Goal: Transaction & Acquisition: Purchase product/service

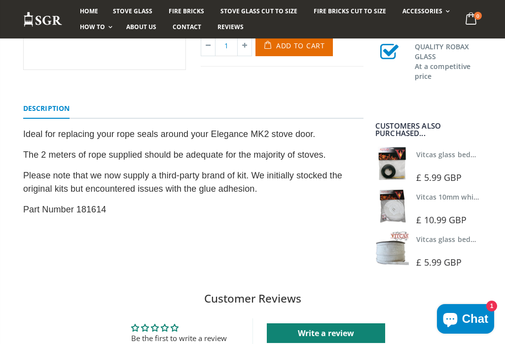
scroll to position [254, 0]
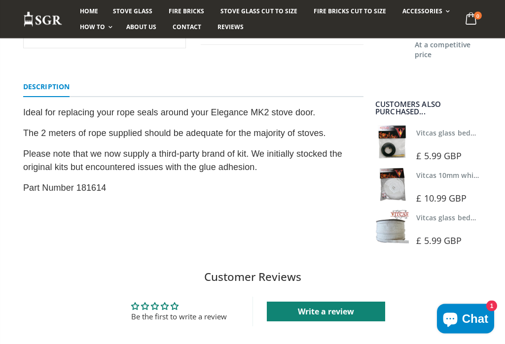
click at [229, 279] on h2 "Customer Reviews" at bounding box center [253, 278] width 490 height 16
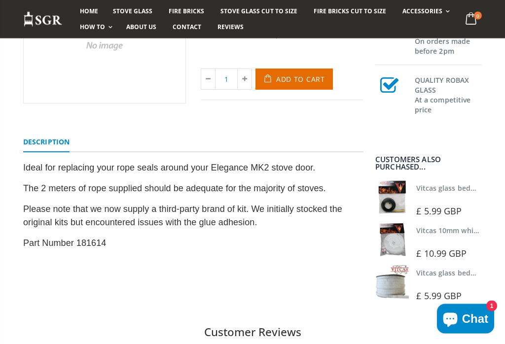
scroll to position [200, 0]
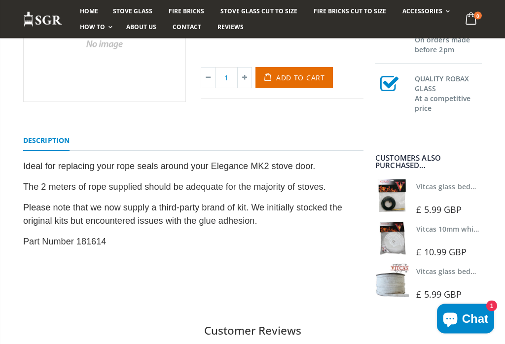
click at [466, 327] on span "Chat" at bounding box center [475, 319] width 26 height 15
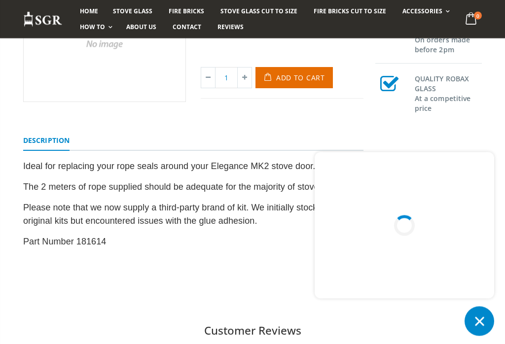
scroll to position [200, 0]
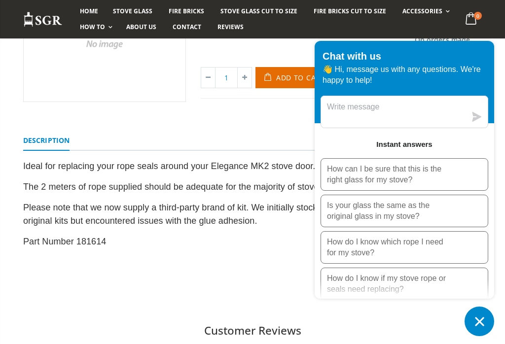
click at [350, 259] on p "How do I know which rope I need for my stove?" at bounding box center [388, 248] width 123 height 22
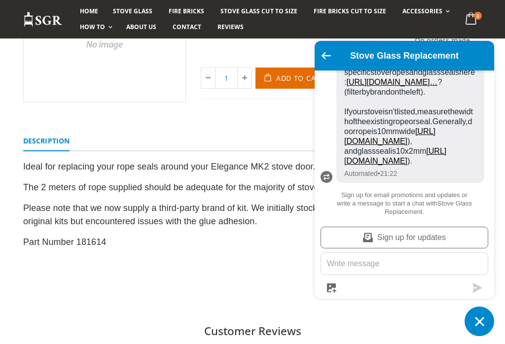
scroll to position [133, 0]
click at [320, 66] on div "Stove Glass Replacement" at bounding box center [405, 56] width 180 height 30
click at [484, 330] on icon "Chat window" at bounding box center [479, 321] width 15 height 15
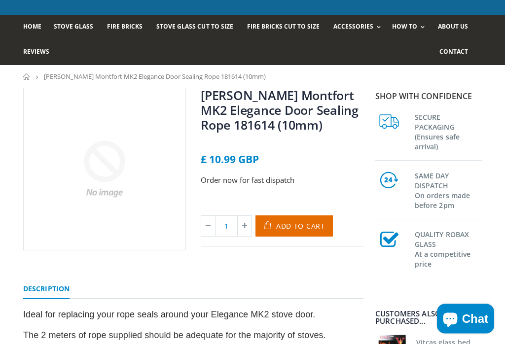
scroll to position [51, 0]
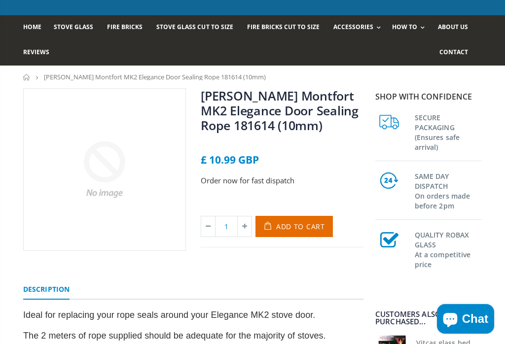
click at [288, 228] on span "Add to Cart" at bounding box center [300, 226] width 49 height 9
click at [282, 224] on span "Add to Cart" at bounding box center [300, 226] width 49 height 9
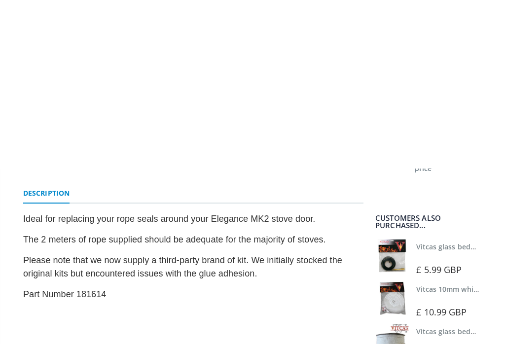
scroll to position [0, 0]
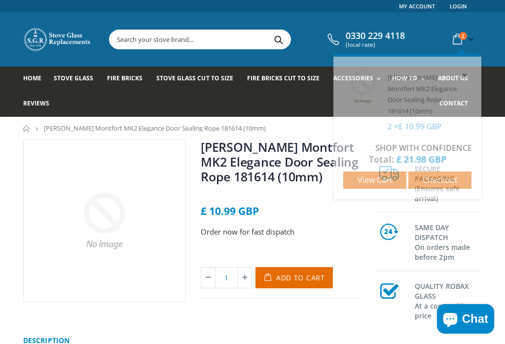
click at [207, 276] on icon at bounding box center [208, 278] width 14 height 20
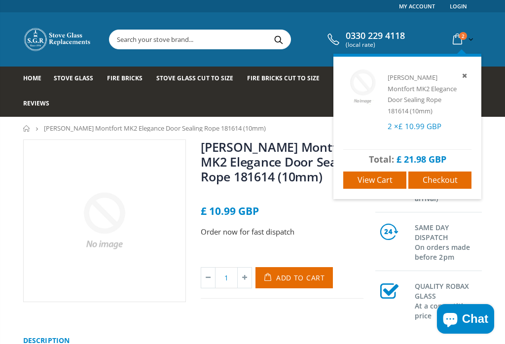
click at [464, 33] on span "2" at bounding box center [463, 36] width 8 height 8
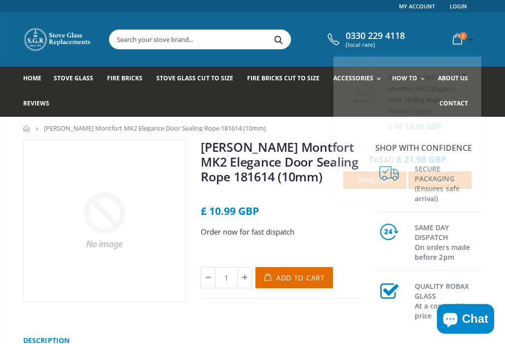
click at [206, 280] on icon at bounding box center [208, 278] width 14 height 20
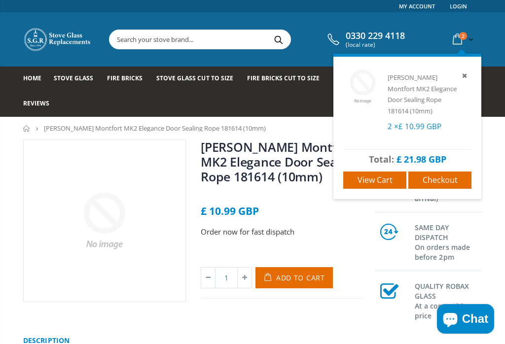
click at [460, 75] on icon at bounding box center [464, 75] width 9 height 9
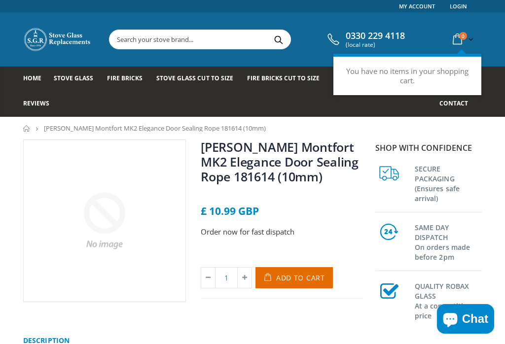
click at [284, 276] on span "Add to Cart" at bounding box center [300, 277] width 49 height 9
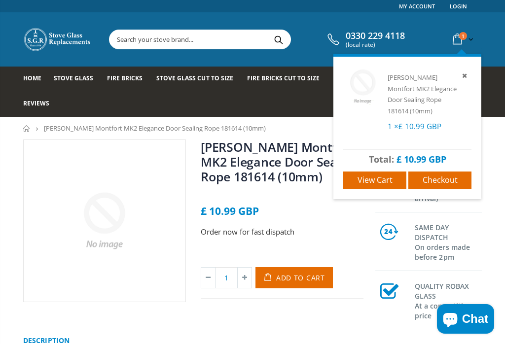
click at [439, 182] on span "Checkout" at bounding box center [440, 180] width 35 height 11
